Goal: Entertainment & Leisure: Consume media (video, audio)

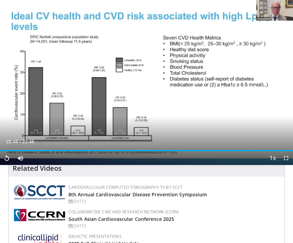
scroll to position [329, 0]
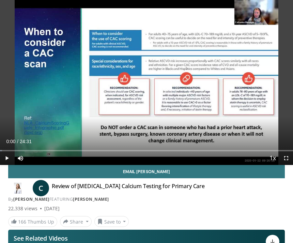
scroll to position [50, 0]
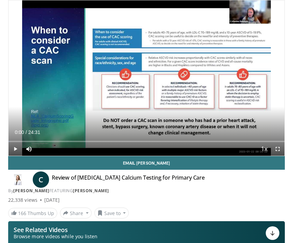
click at [247, 214] on div "166 Thumbs Up Share Review of [MEDICAL_DATA]... × Enter one or more e-mail addr…" at bounding box center [146, 213] width 287 height 11
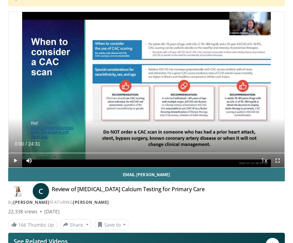
scroll to position [37, 0]
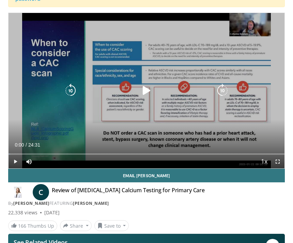
click at [149, 94] on icon "Video Player" at bounding box center [147, 91] width 14 height 14
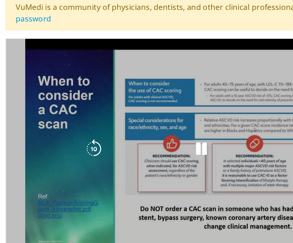
scroll to position [0, 0]
